Goal: Information Seeking & Learning: Learn about a topic

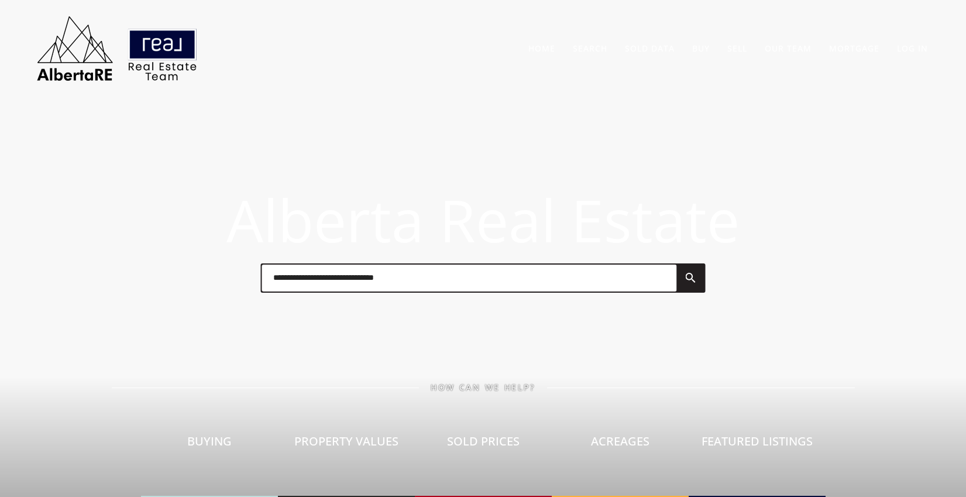
click at [310, 281] on input "text" at bounding box center [469, 278] width 415 height 27
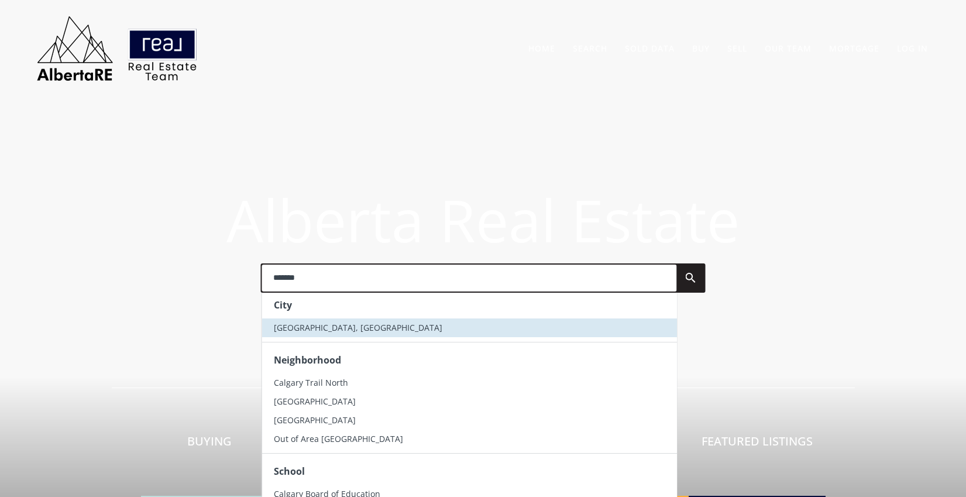
type input "*******"
click at [300, 332] on li "Calgary, AB" at bounding box center [469, 326] width 415 height 19
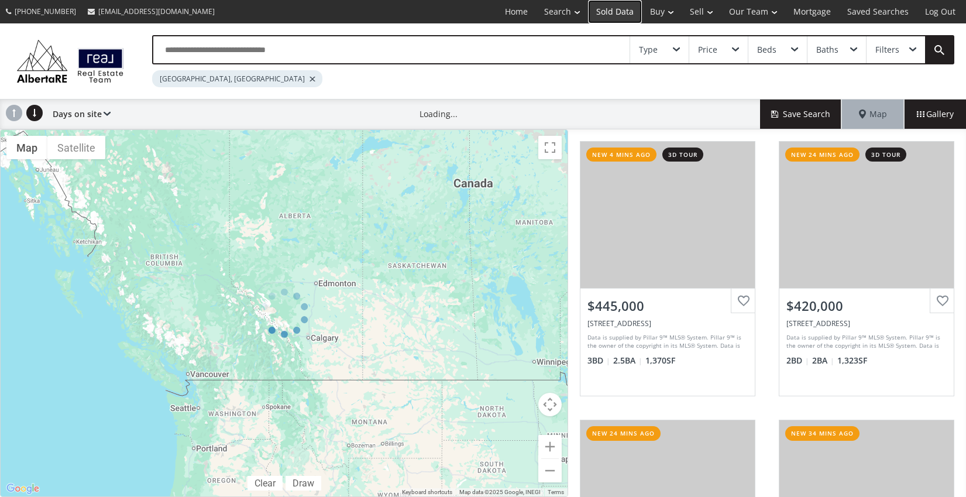
click at [620, 15] on link "Sold Data" at bounding box center [615, 11] width 54 height 23
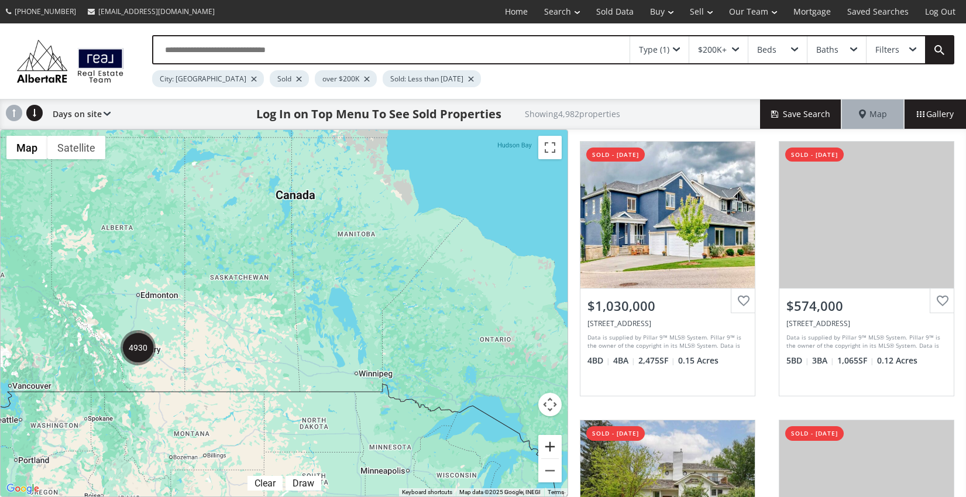
click at [550, 448] on button "Zoom in" at bounding box center [550, 446] width 23 height 23
click at [0, 0] on div at bounding box center [0, 0] width 0 height 0
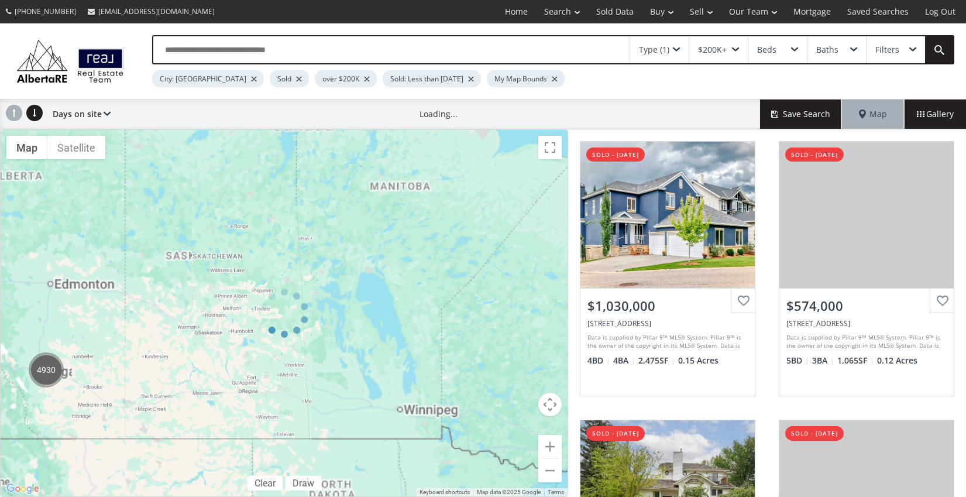
click at [550, 448] on div at bounding box center [284, 313] width 568 height 368
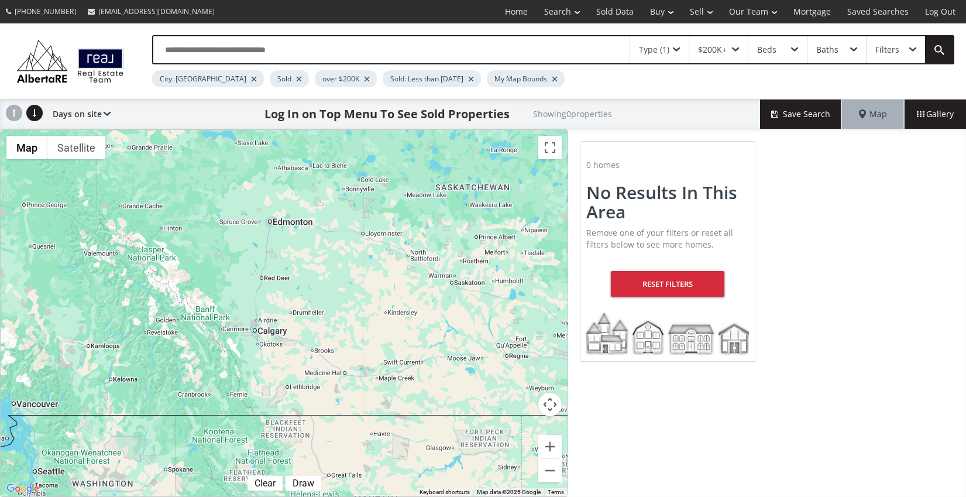
drag, startPoint x: 260, startPoint y: 402, endPoint x: 539, endPoint y: 347, distance: 284.7
click at [540, 347] on div at bounding box center [284, 313] width 567 height 366
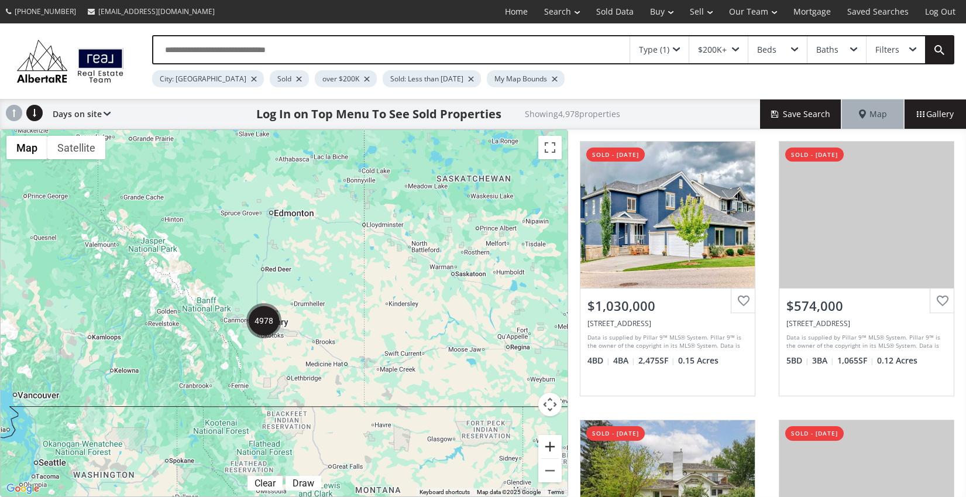
click at [550, 451] on button "Zoom in" at bounding box center [550, 446] width 23 height 23
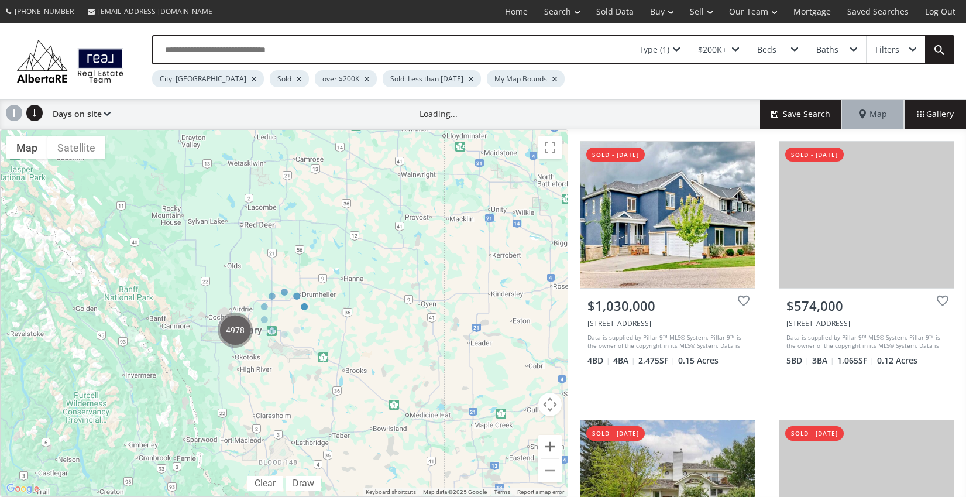
click at [550, 451] on div at bounding box center [284, 313] width 568 height 368
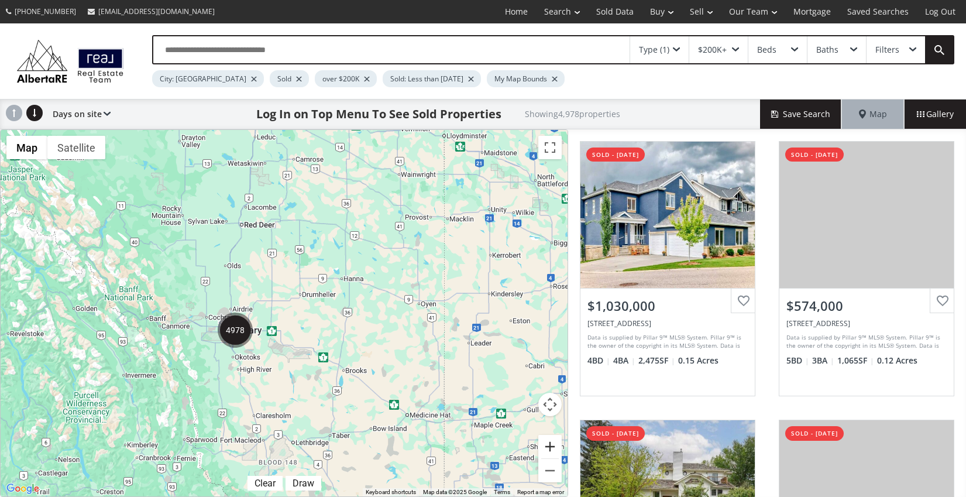
click at [549, 450] on button "Zoom in" at bounding box center [550, 446] width 23 height 23
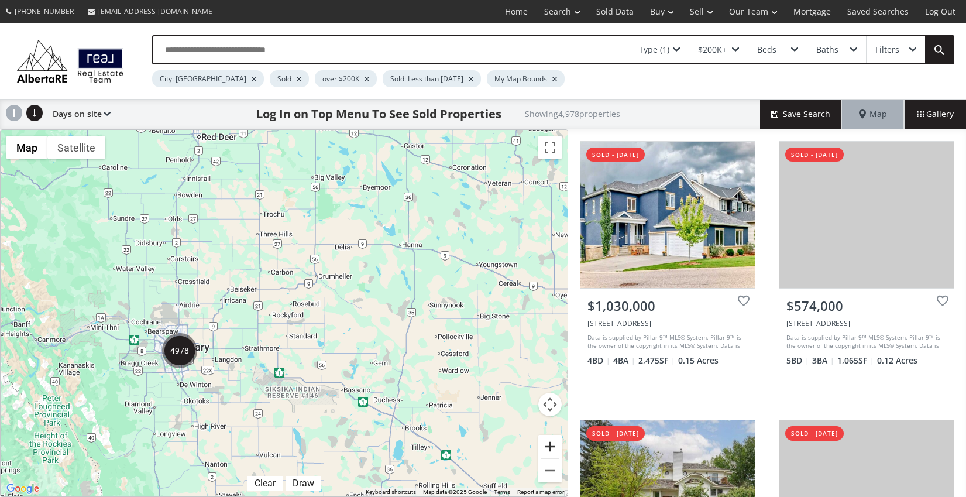
click at [548, 449] on button "Zoom in" at bounding box center [550, 446] width 23 height 23
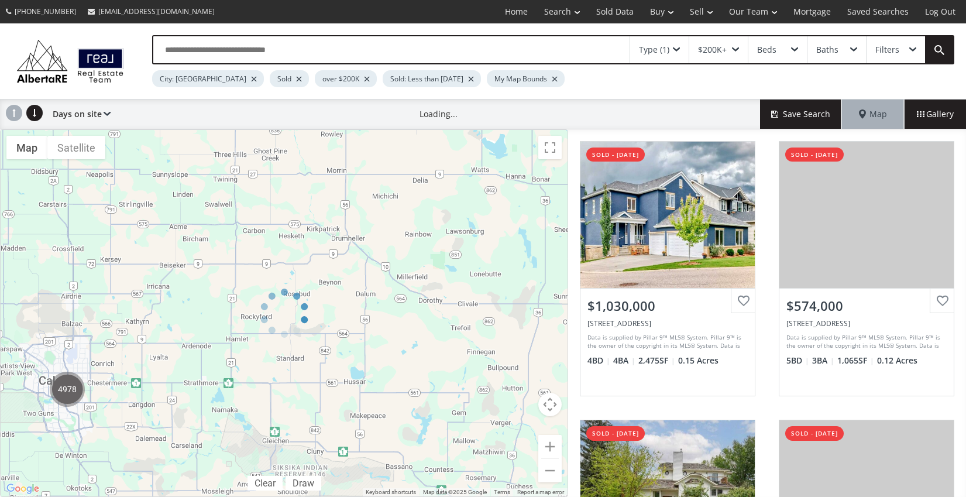
drag, startPoint x: 206, startPoint y: 404, endPoint x: 271, endPoint y: 385, distance: 67.8
click at [271, 385] on div at bounding box center [284, 313] width 568 height 368
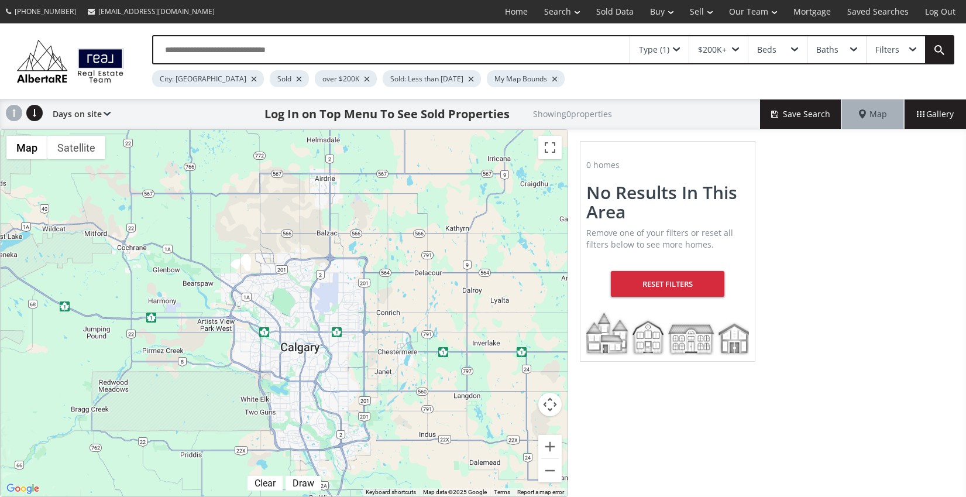
drag, startPoint x: 138, startPoint y: 344, endPoint x: 561, endPoint y: 320, distance: 423.9
click at [561, 320] on div at bounding box center [284, 313] width 567 height 366
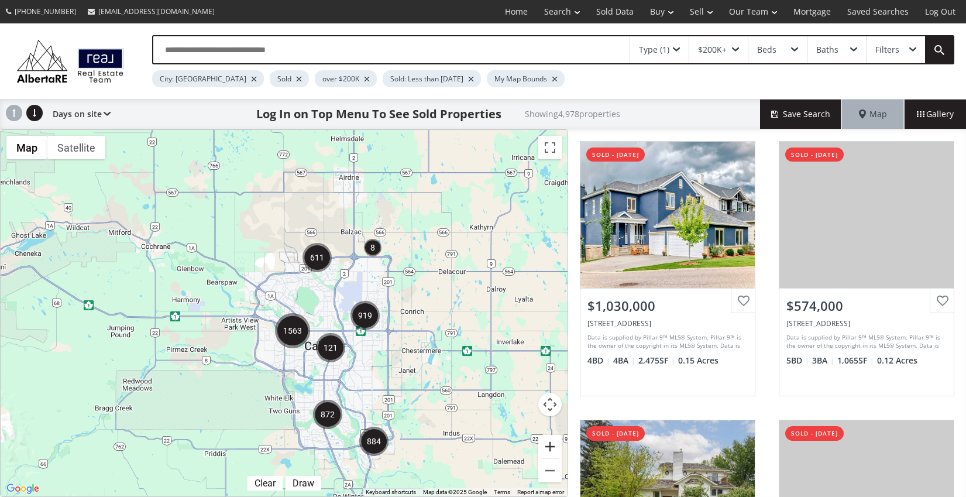
click at [548, 449] on button "Zoom in" at bounding box center [550, 446] width 23 height 23
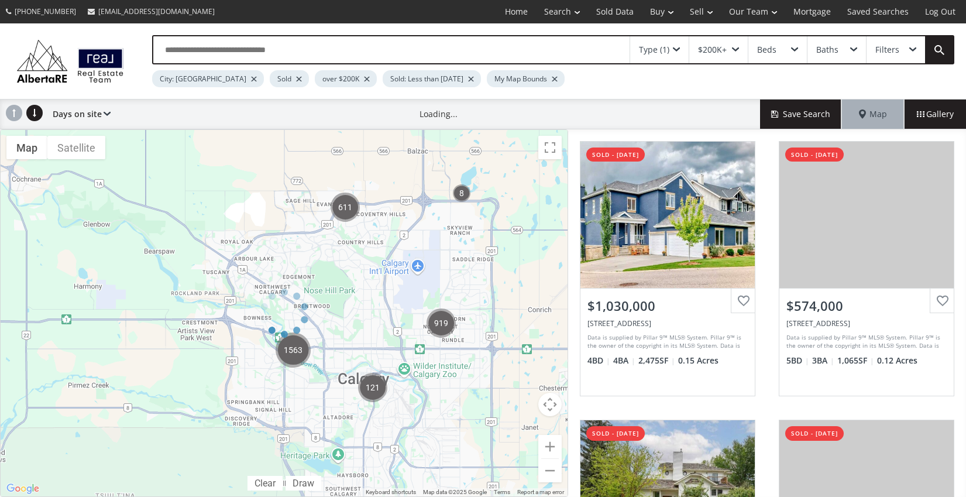
click at [548, 449] on div at bounding box center [284, 313] width 568 height 368
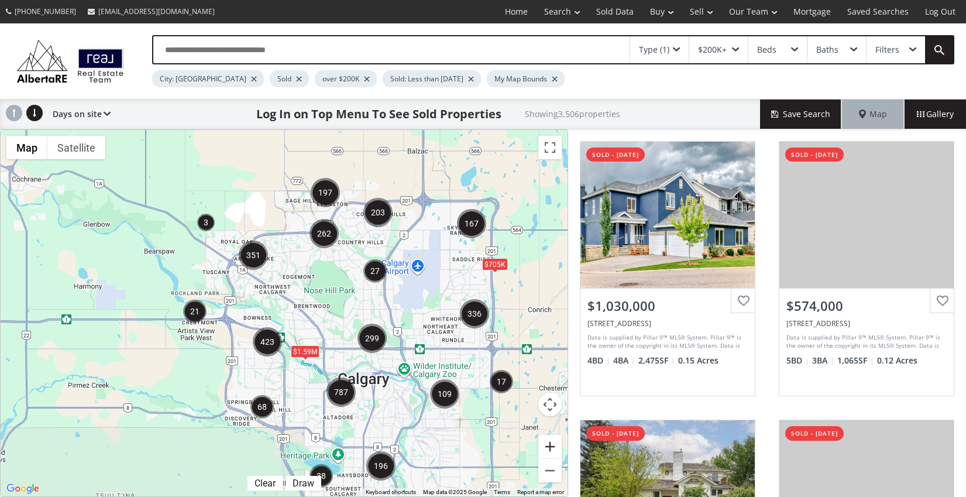
click at [546, 447] on button "Zoom in" at bounding box center [550, 446] width 23 height 23
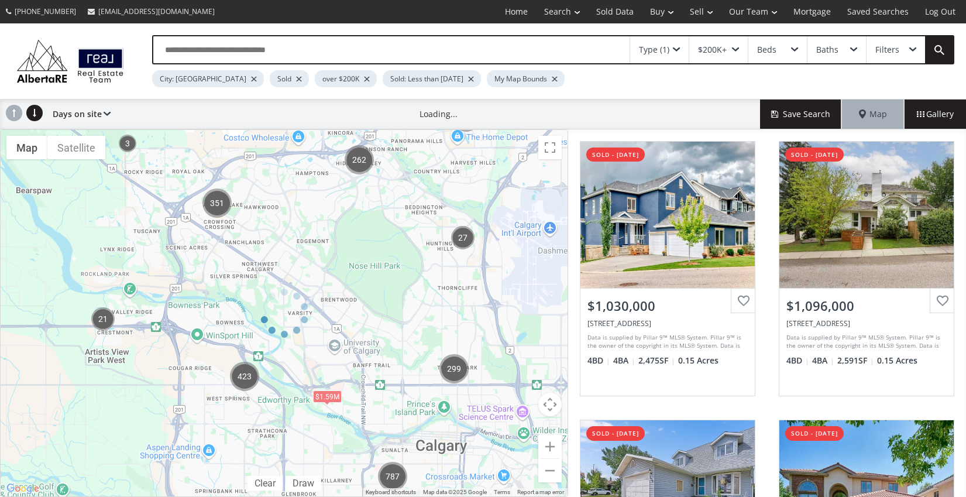
drag, startPoint x: 437, startPoint y: 443, endPoint x: 419, endPoint y: 309, distance: 135.3
click at [419, 309] on div at bounding box center [284, 313] width 568 height 368
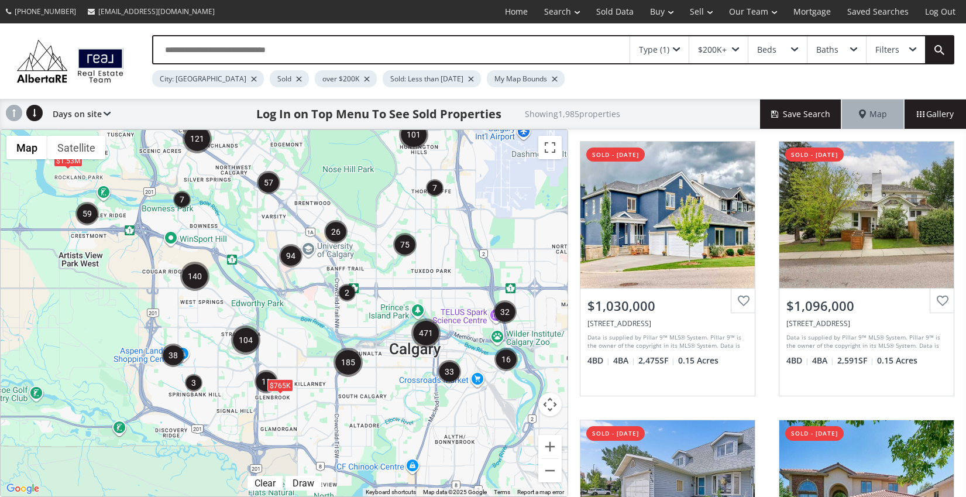
drag, startPoint x: 419, startPoint y: 458, endPoint x: 403, endPoint y: 366, distance: 93.3
click at [393, 361] on div "$765K $1.53M" at bounding box center [284, 313] width 567 height 366
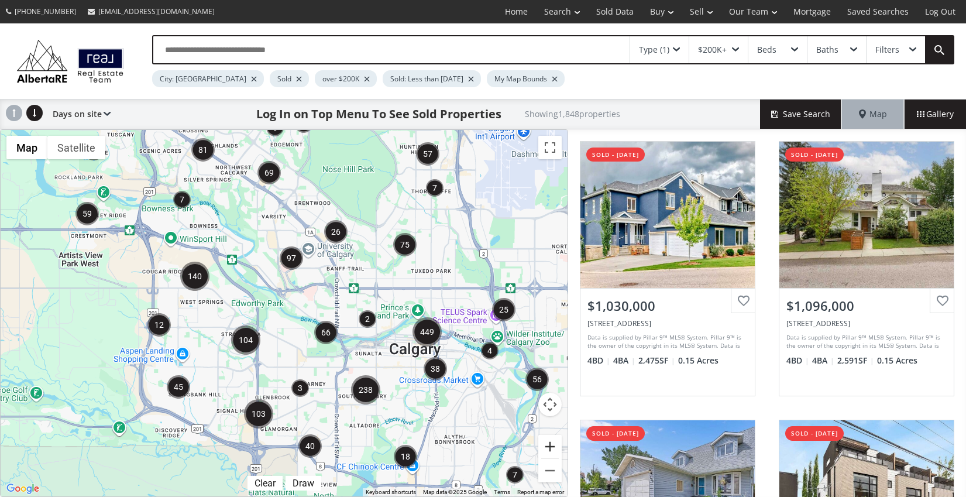
click at [550, 450] on button "Zoom in" at bounding box center [550, 446] width 23 height 23
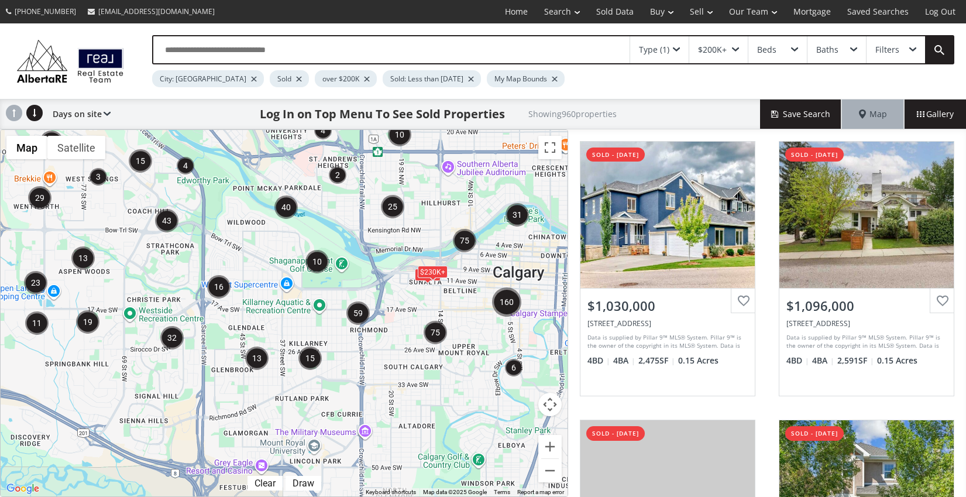
drag, startPoint x: 488, startPoint y: 442, endPoint x: 460, endPoint y: 330, distance: 115.7
click at [460, 329] on div "$237K $230K+ $230K+" at bounding box center [284, 313] width 567 height 366
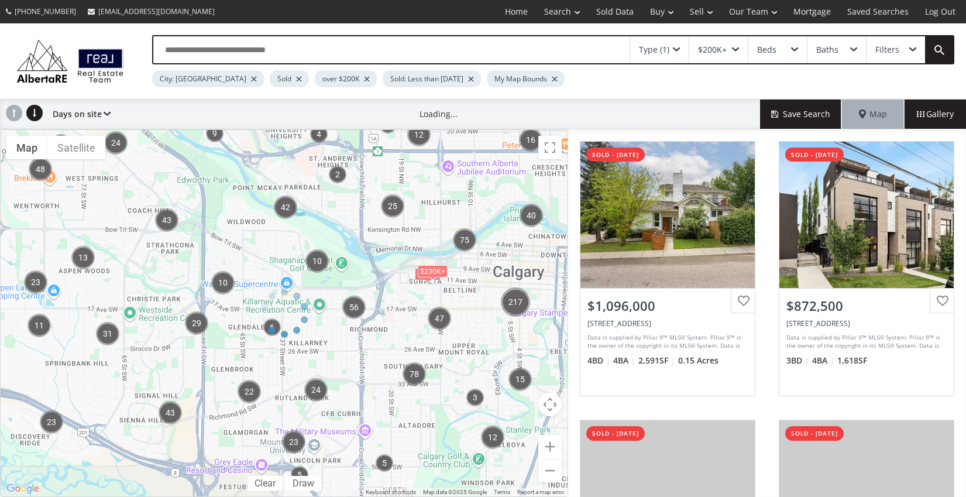
click at [548, 447] on div at bounding box center [284, 313] width 568 height 368
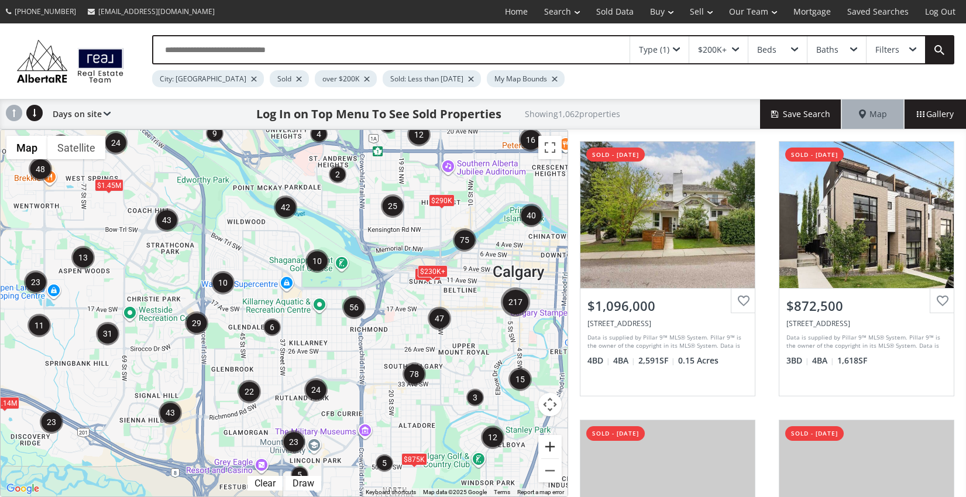
click at [548, 447] on button "Zoom in" at bounding box center [550, 446] width 23 height 23
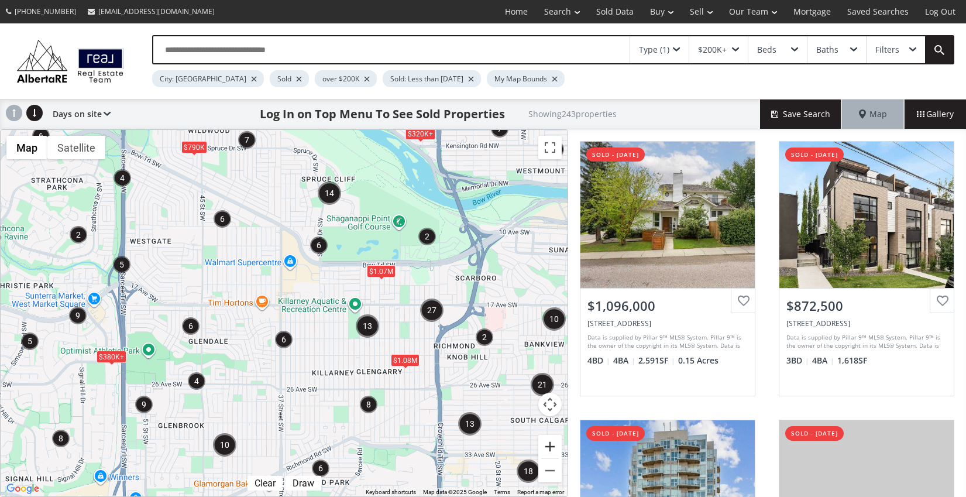
click at [548, 447] on button "Zoom in" at bounding box center [550, 446] width 23 height 23
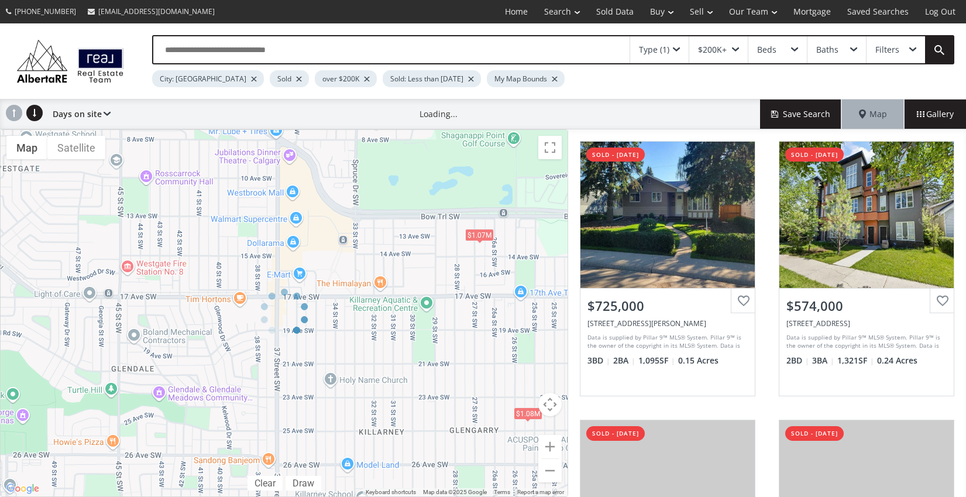
drag, startPoint x: 537, startPoint y: 349, endPoint x: 314, endPoint y: 364, distance: 224.1
click at [314, 364] on div at bounding box center [284, 313] width 568 height 368
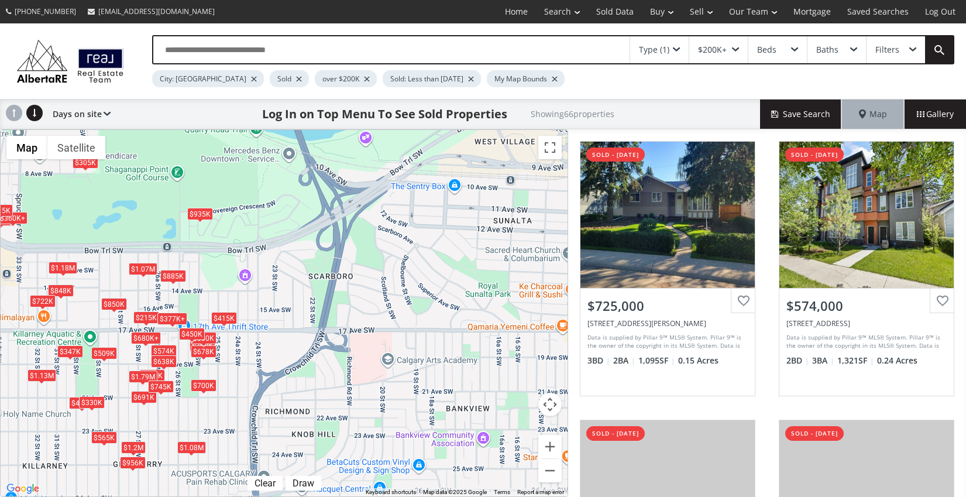
drag, startPoint x: 536, startPoint y: 253, endPoint x: 197, endPoint y: 289, distance: 341.3
click at [197, 289] on div "$725K $574K $700K $500K $419K $765K $678K $1.08M $956K $865K $680K+ $910K $840K…" at bounding box center [284, 313] width 567 height 366
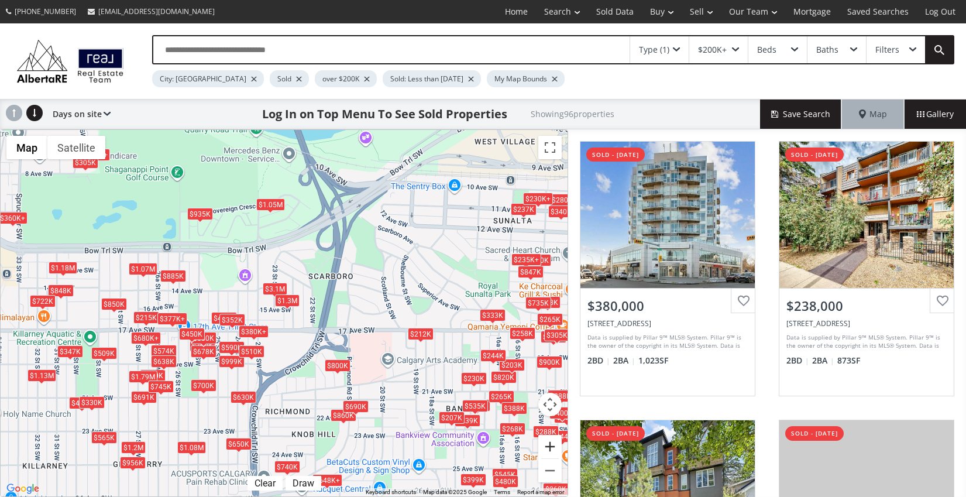
click at [547, 445] on button "Zoom in" at bounding box center [550, 446] width 23 height 23
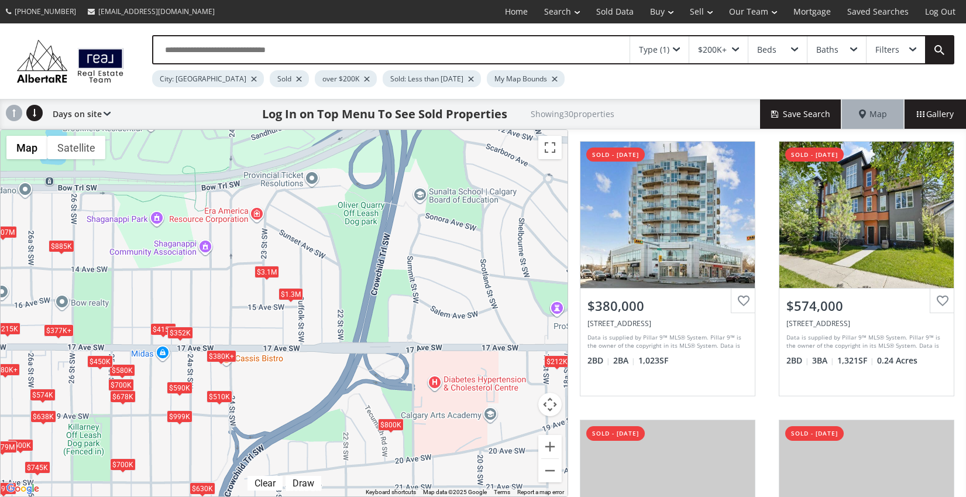
click at [276, 276] on div "$3.1M" at bounding box center [266, 272] width 25 height 12
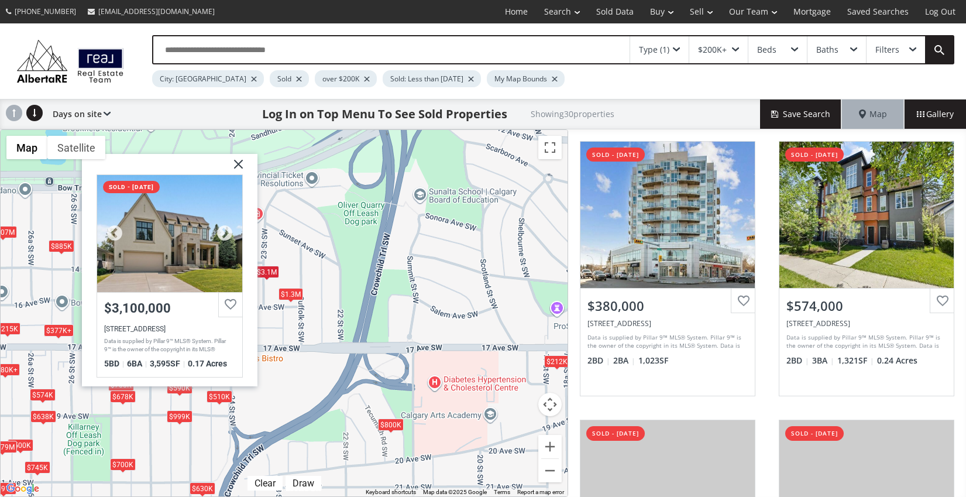
click at [184, 245] on div at bounding box center [169, 233] width 145 height 117
click at [242, 164] on img at bounding box center [233, 168] width 29 height 29
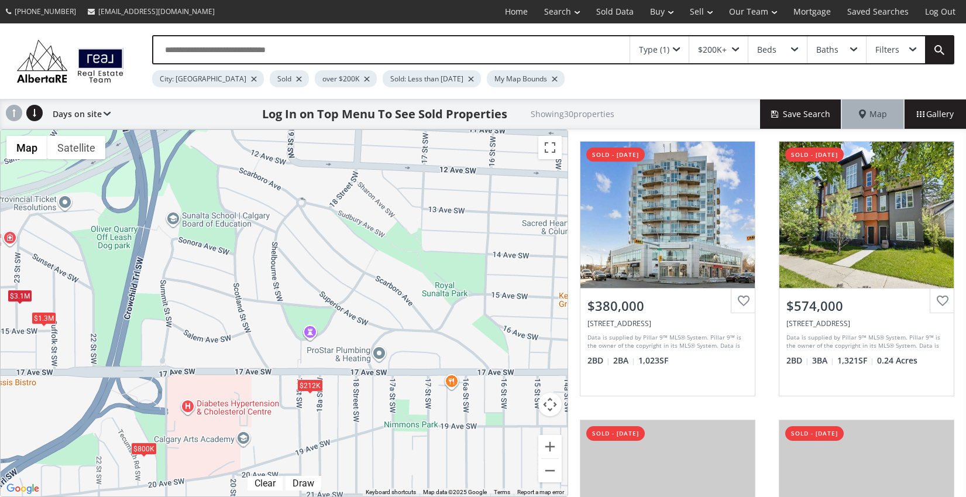
drag, startPoint x: 455, startPoint y: 228, endPoint x: 232, endPoint y: 248, distance: 223.3
click at [233, 248] on div "$380K+ $574K $700K $500K $590K $678K $680K+ $377K+ $415K $580K $1.79M $999K $38…" at bounding box center [284, 313] width 567 height 366
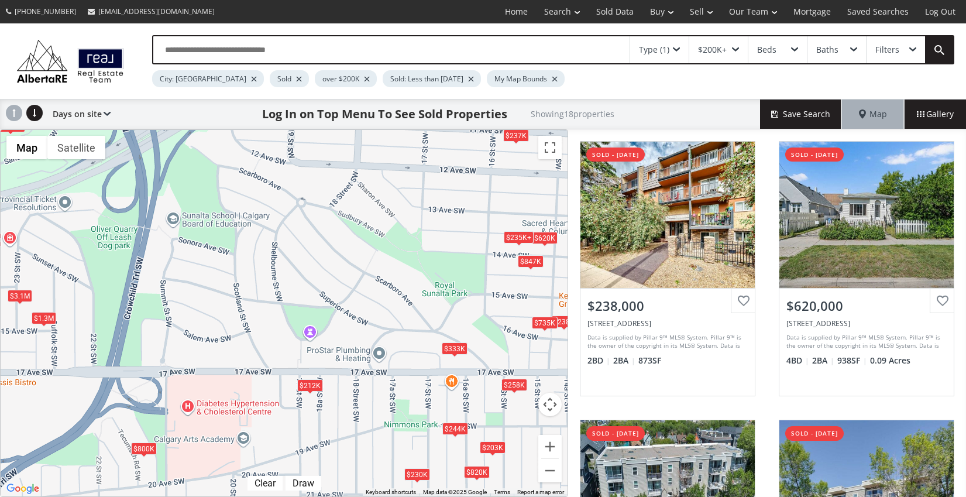
click at [468, 79] on div at bounding box center [471, 79] width 6 height 5
click at [547, 469] on button "Zoom out" at bounding box center [550, 470] width 23 height 23
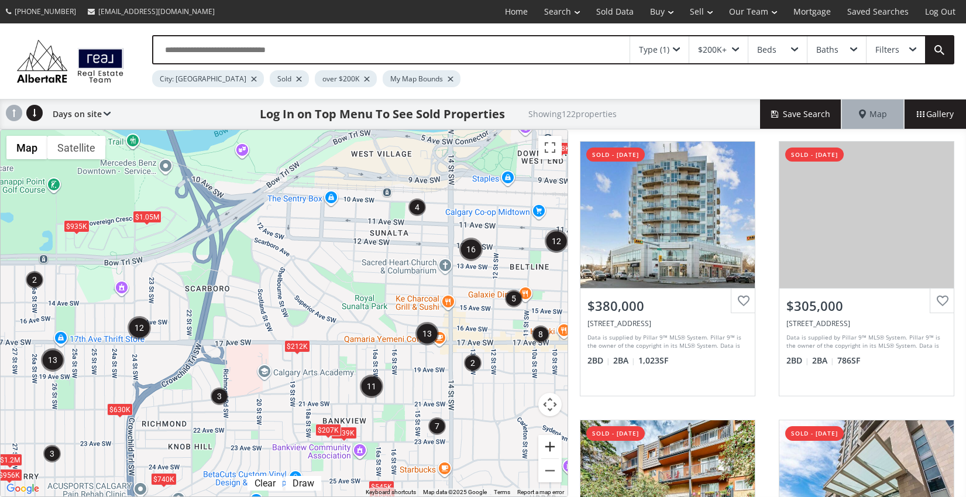
click at [547, 455] on button "Zoom in" at bounding box center [550, 446] width 23 height 23
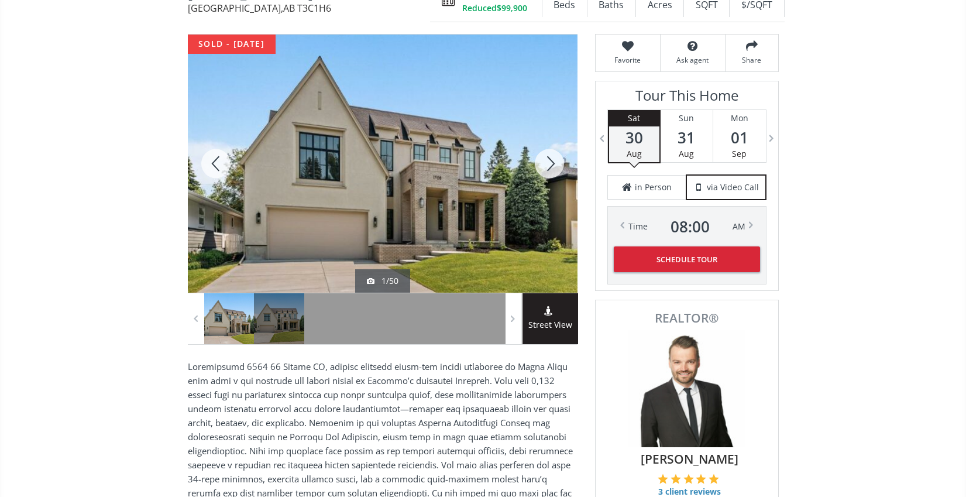
scroll to position [152, 0]
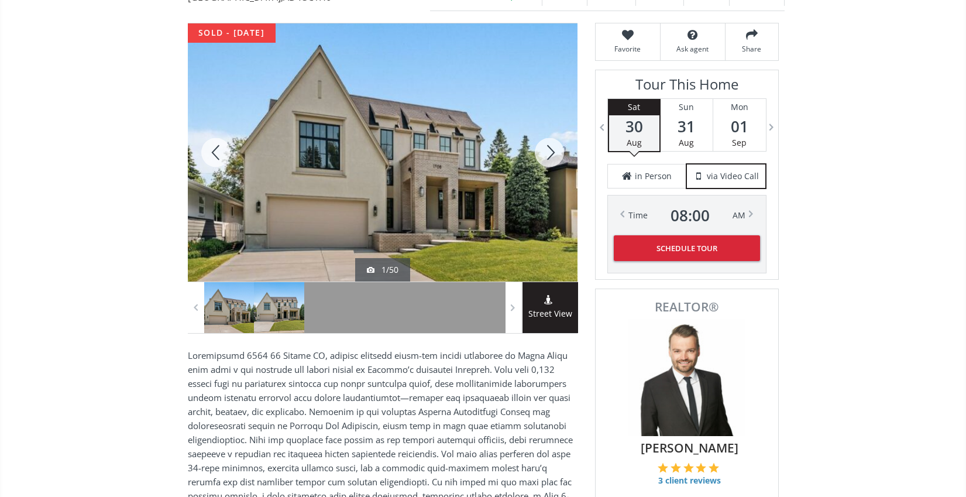
click at [285, 318] on div at bounding box center [279, 307] width 50 height 51
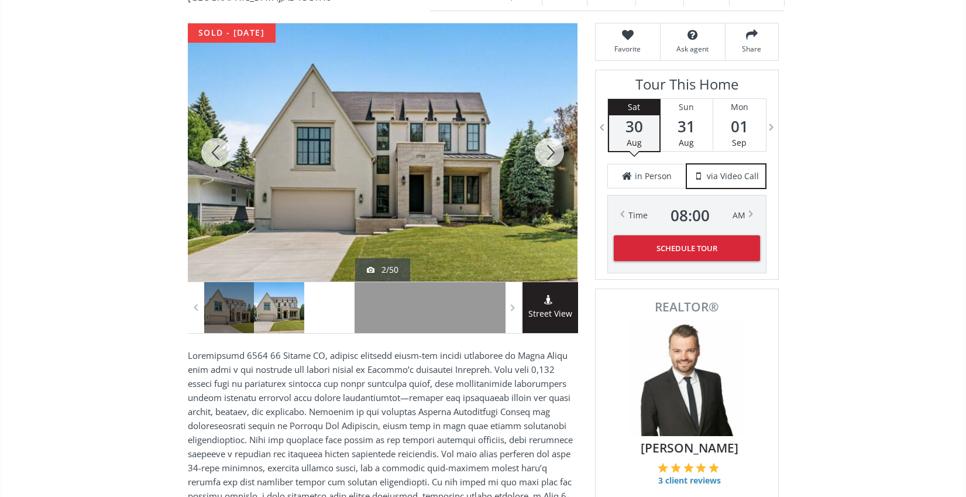
click at [320, 319] on div at bounding box center [329, 307] width 50 height 51
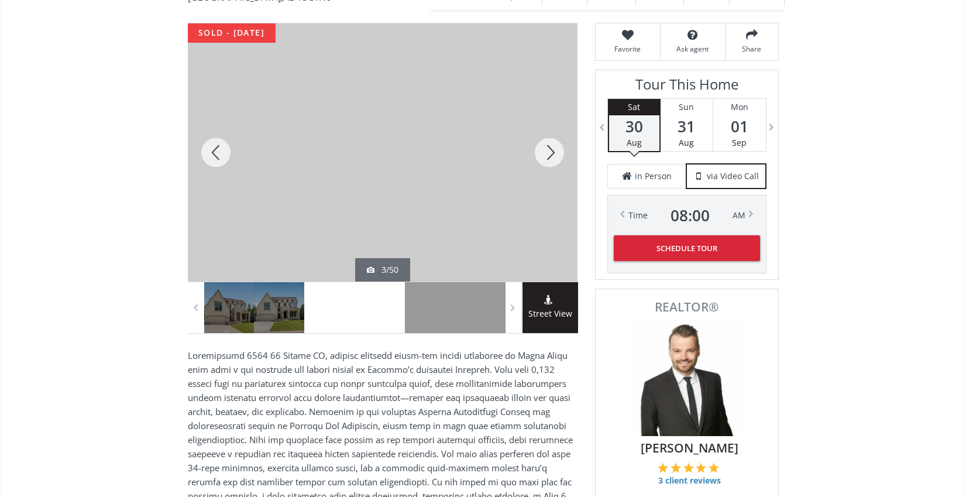
click at [371, 317] on div at bounding box center [380, 307] width 50 height 51
click at [437, 312] on div at bounding box center [430, 307] width 50 height 51
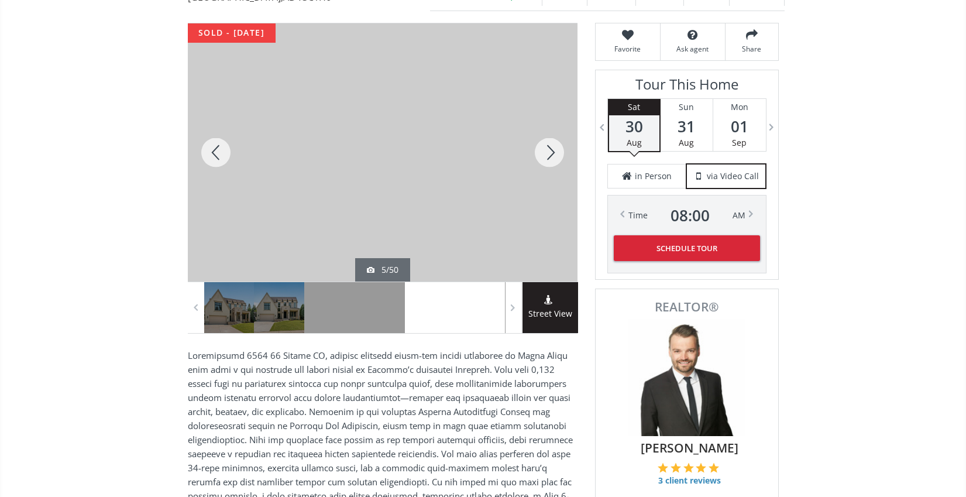
click at [475, 312] on div at bounding box center [480, 307] width 50 height 51
click at [517, 311] on span at bounding box center [514, 308] width 12 height 18
click at [499, 311] on div at bounding box center [480, 307] width 50 height 51
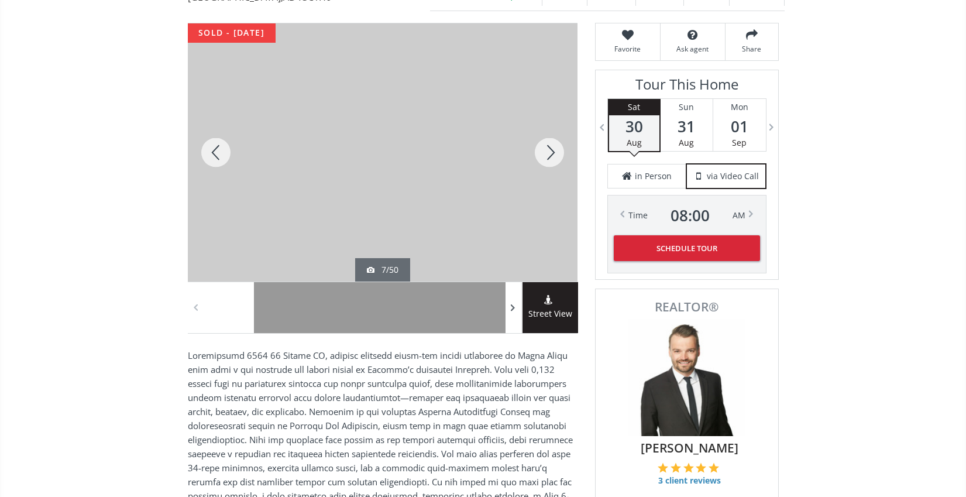
click at [513, 311] on span at bounding box center [514, 308] width 12 height 18
click at [489, 314] on div at bounding box center [480, 307] width 50 height 51
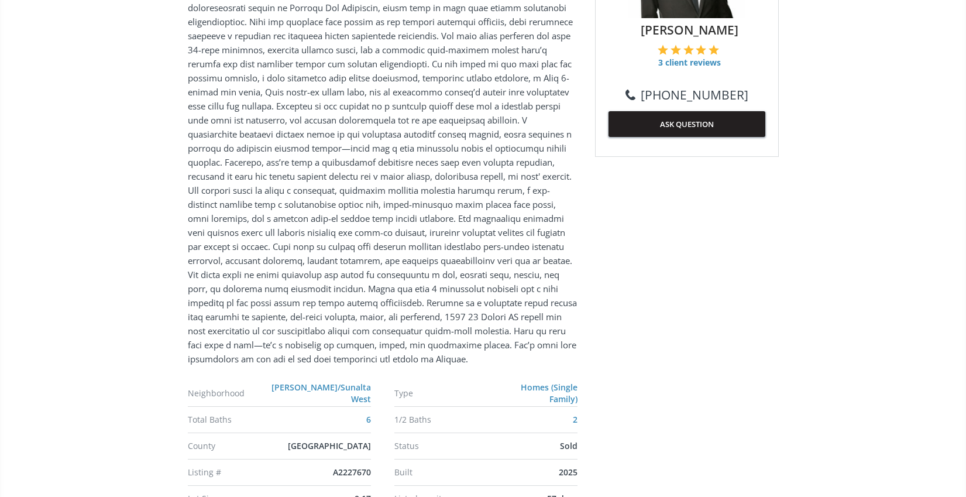
scroll to position [572, 0]
